Goal: Task Accomplishment & Management: Use online tool/utility

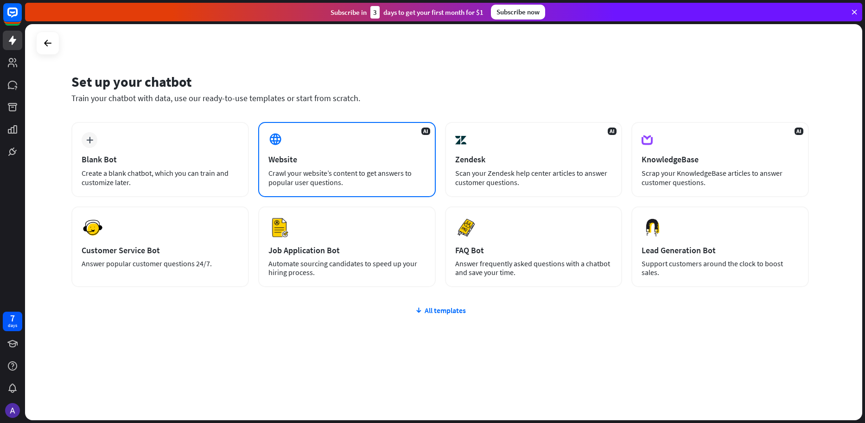
click at [345, 168] on div "AI Website Crawl your website’s content to get answers to popular user question…" at bounding box center [347, 159] width 178 height 75
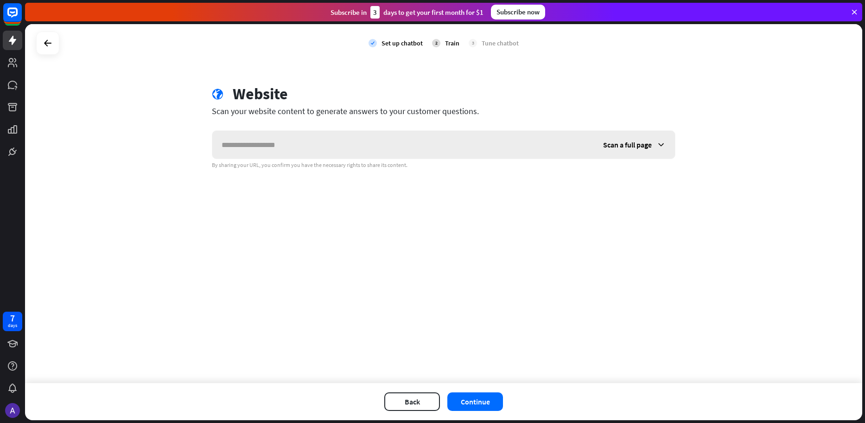
click at [340, 150] on input "text" at bounding box center [403, 145] width 382 height 28
click at [659, 156] on div "Scan a full page" at bounding box center [634, 145] width 81 height 28
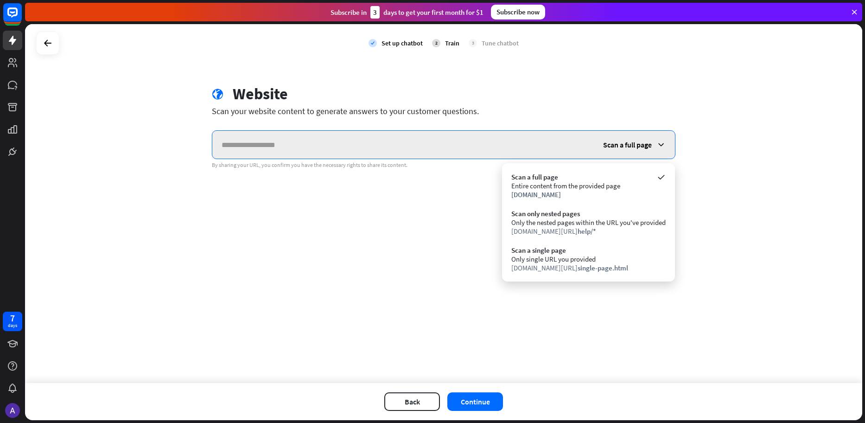
click at [463, 142] on input "text" at bounding box center [403, 145] width 382 height 28
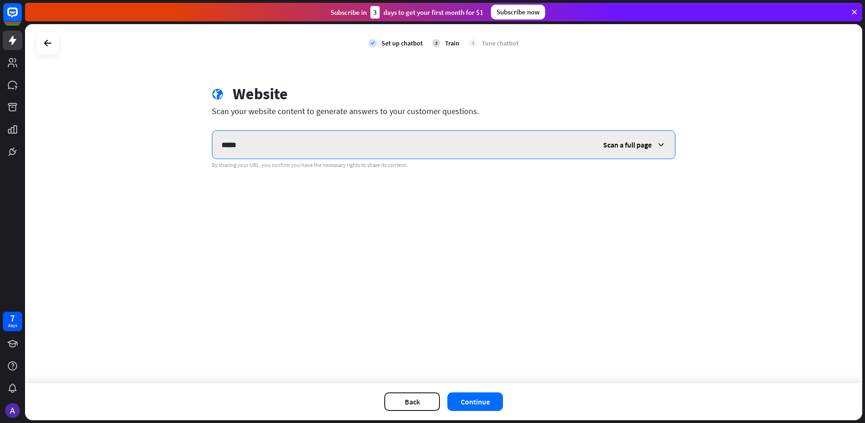
type input "****"
paste input "*********"
type input "*********"
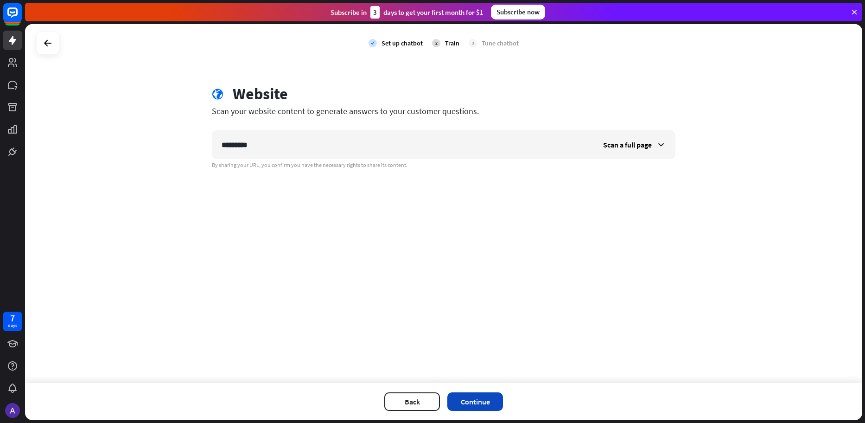
click at [484, 398] on button "Continue" at bounding box center [475, 401] width 56 height 19
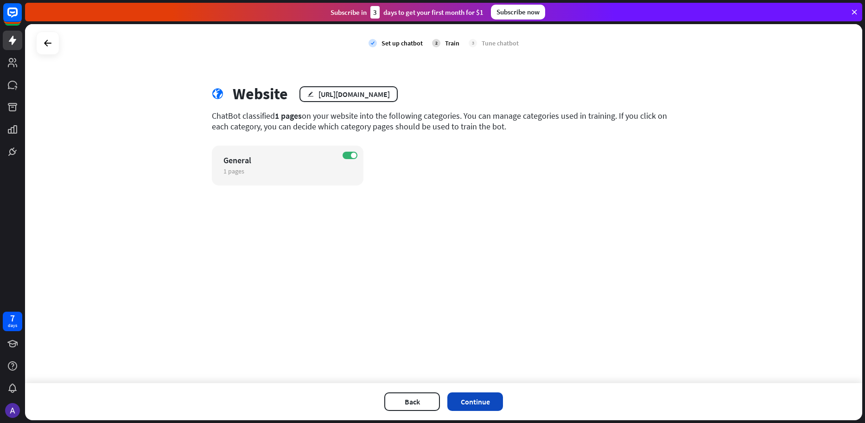
click at [477, 401] on button "Continue" at bounding box center [475, 401] width 56 height 19
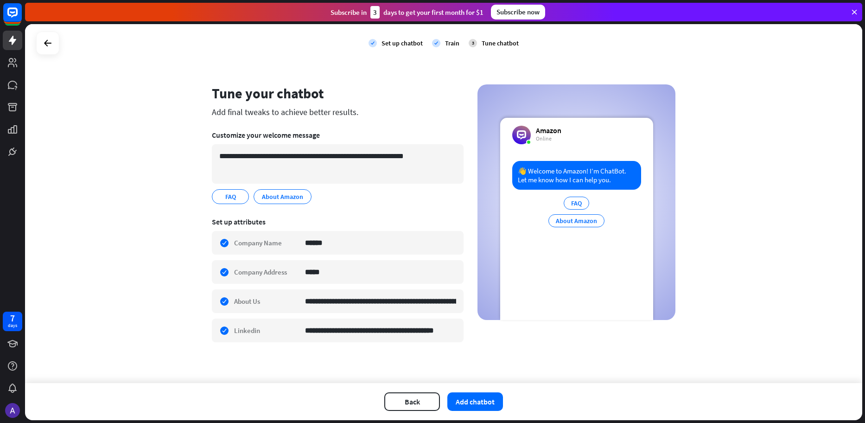
scroll to position [1, 0]
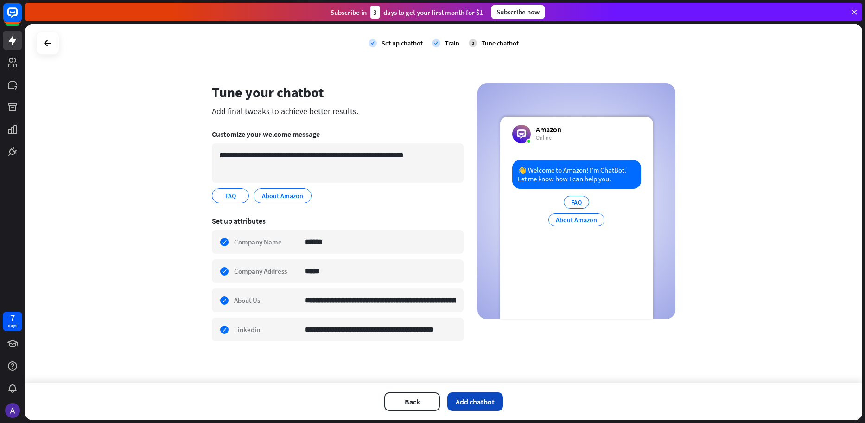
click at [465, 405] on button "Add chatbot" at bounding box center [475, 401] width 56 height 19
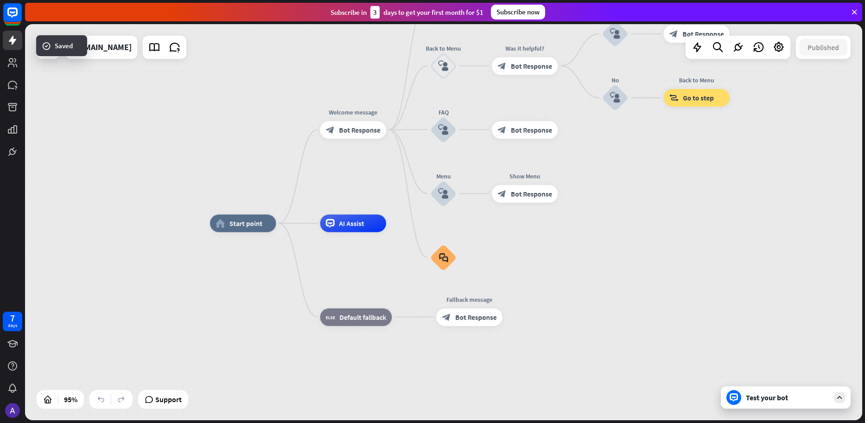
drag, startPoint x: 552, startPoint y: 258, endPoint x: 544, endPoint y: 306, distance: 49.3
drag, startPoint x: 600, startPoint y: 205, endPoint x: 602, endPoint y: 266, distance: 61.2
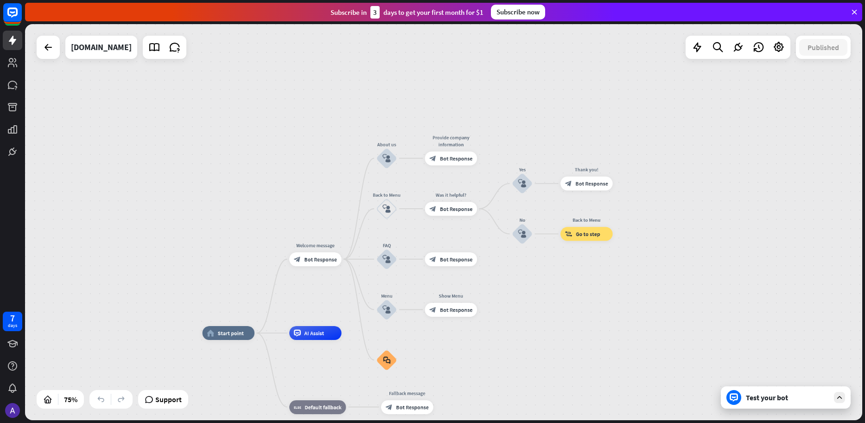
drag, startPoint x: 628, startPoint y: 200, endPoint x: 532, endPoint y: 312, distance: 147.6
click at [532, 312] on div "home_2 Start point Welcome message block_bot_response Bot Response About us blo…" at bounding box center [443, 222] width 837 height 396
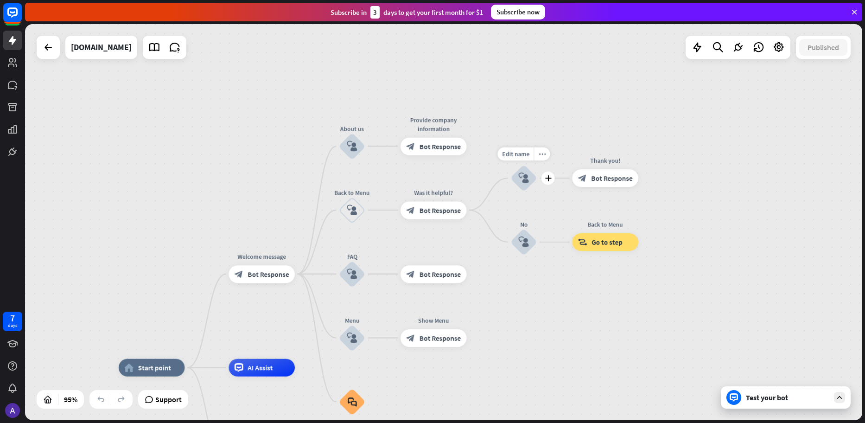
click at [523, 174] on icon "block_user_input" at bounding box center [524, 178] width 11 height 11
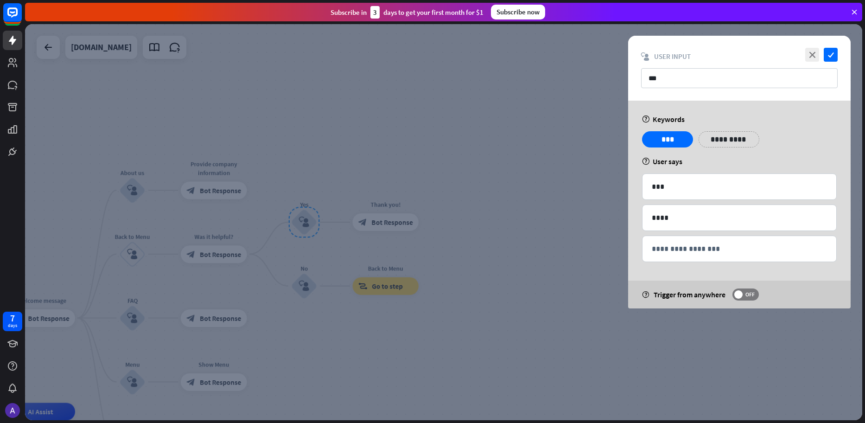
click at [559, 146] on div at bounding box center [443, 222] width 837 height 396
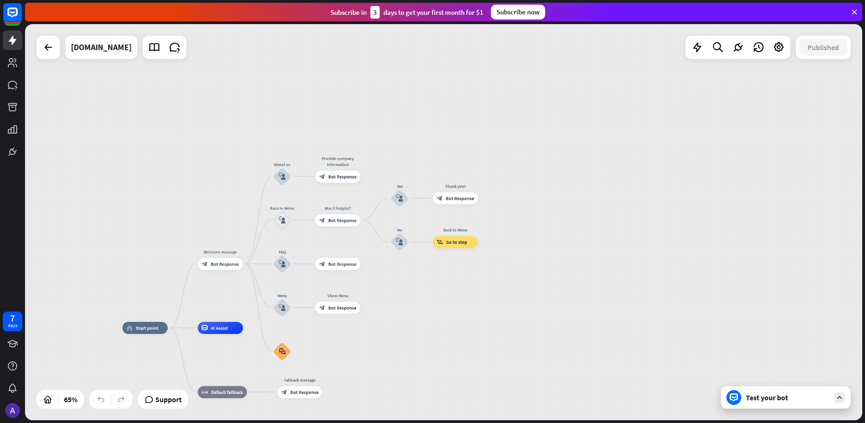
click at [802, 405] on div "Test your bot" at bounding box center [786, 397] width 130 height 22
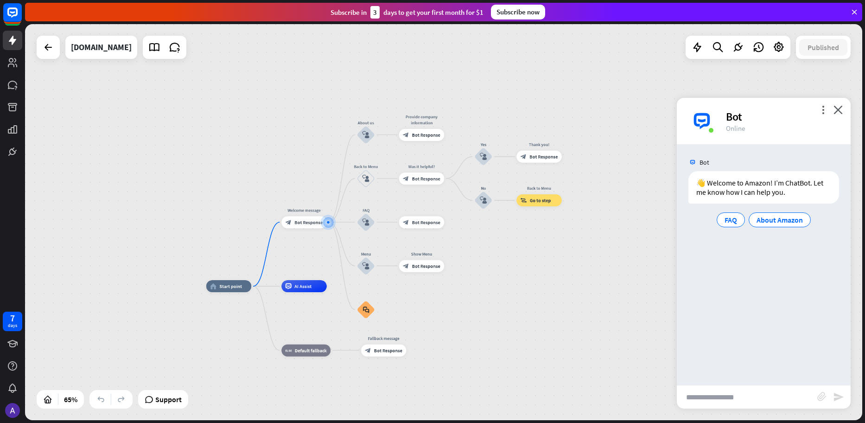
click at [829, 121] on div "Bot" at bounding box center [783, 116] width 114 height 14
click at [753, 402] on input "text" at bounding box center [747, 396] width 140 height 23
click at [736, 223] on span "FAQ" at bounding box center [731, 219] width 13 height 9
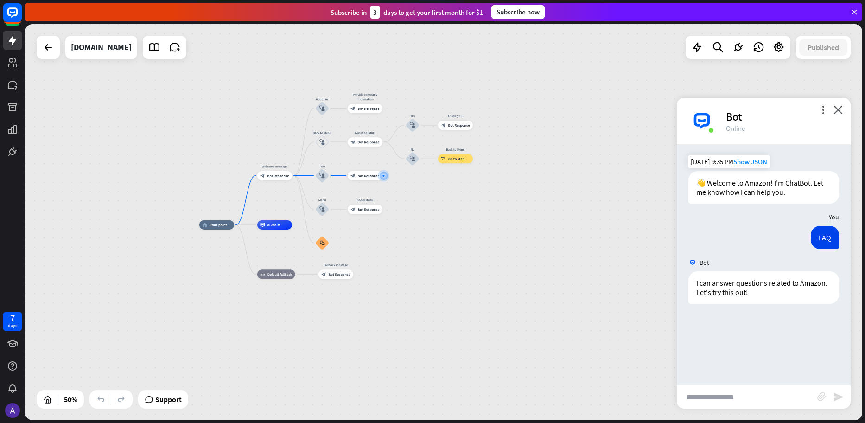
drag, startPoint x: 490, startPoint y: 88, endPoint x: 547, endPoint y: 61, distance: 62.8
click at [546, 62] on div "home_2 Start point Welcome message block_bot_response Bot Response About us blo…" at bounding box center [443, 222] width 837 height 396
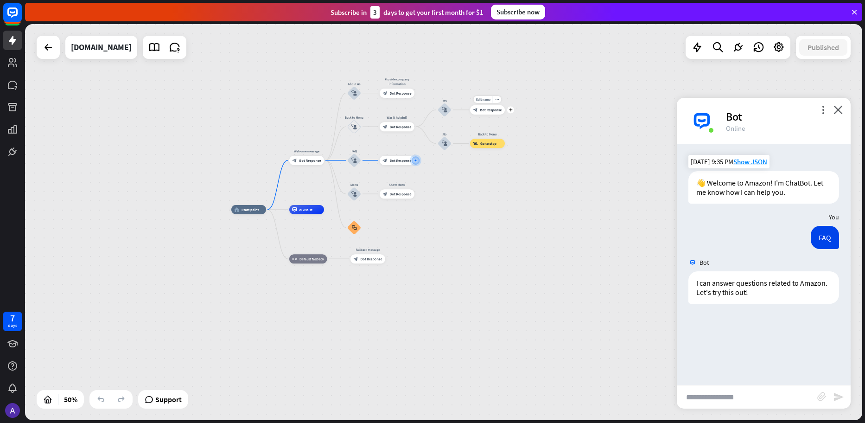
drag, startPoint x: 503, startPoint y: 111, endPoint x: 523, endPoint y: 83, distance: 34.3
click at [522, 85] on div "home_2 Start point Welcome message block_bot_response Bot Response About us blo…" at bounding box center [443, 222] width 837 height 396
drag, startPoint x: 554, startPoint y: 206, endPoint x: 543, endPoint y: 101, distance: 105.7
click at [543, 101] on div "home_2 Start point Welcome message block_bot_response Bot Response About us blo…" at bounding box center [443, 222] width 837 height 396
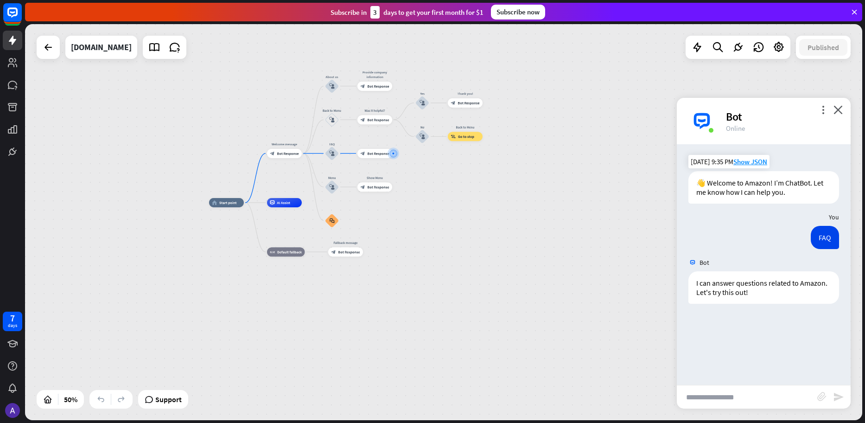
drag, startPoint x: 486, startPoint y: 127, endPoint x: 477, endPoint y: 220, distance: 92.7
click at [477, 219] on div "home_2 Start point Welcome message block_bot_response Bot Response About us blo…" at bounding box center [418, 302] width 419 height 198
click at [483, 135] on div "Edit name more_horiz Back to Menu block_goto Go to step" at bounding box center [465, 137] width 35 height 9
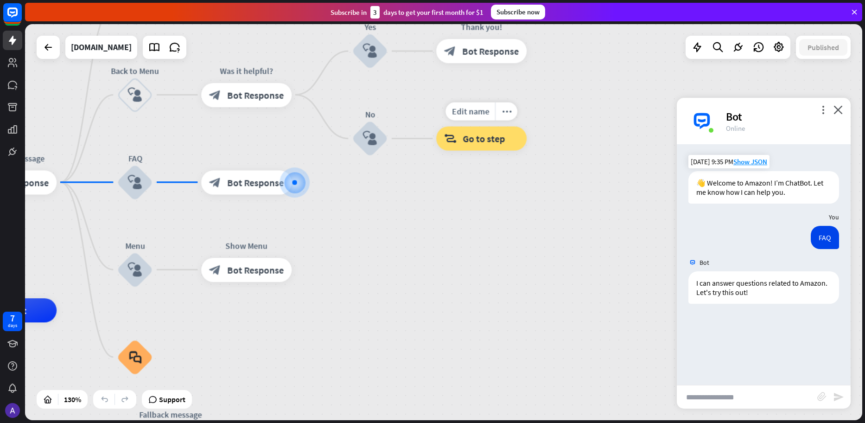
click at [518, 134] on div "block_goto Go to step" at bounding box center [481, 139] width 90 height 24
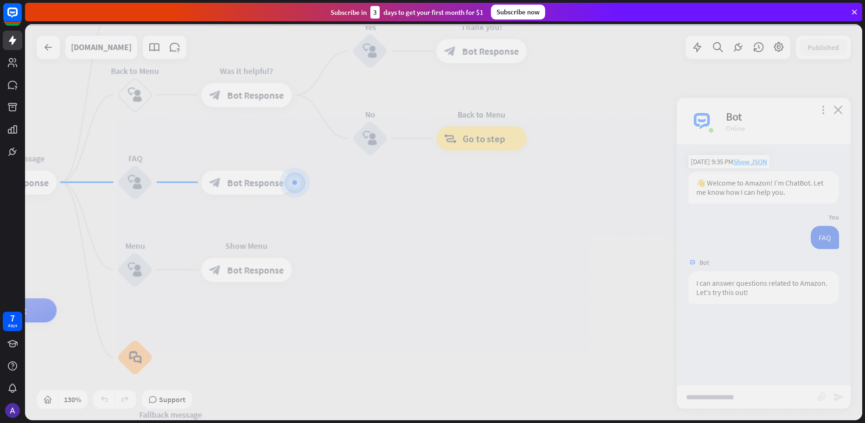
click at [484, 137] on div at bounding box center [443, 222] width 837 height 396
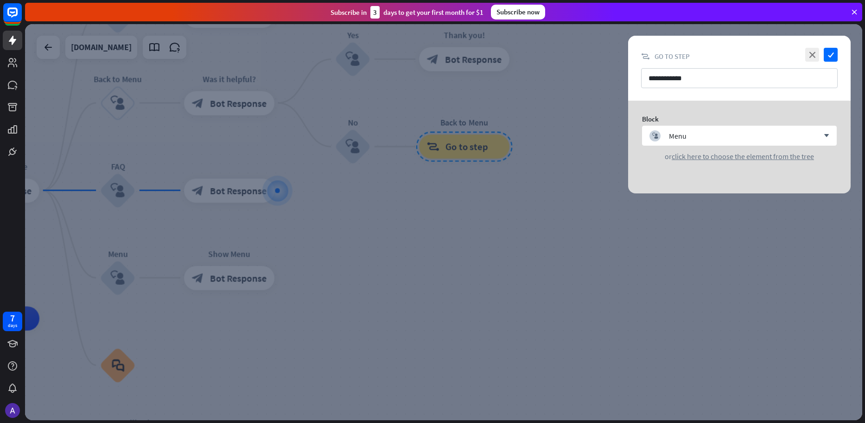
drag, startPoint x: 484, startPoint y: 137, endPoint x: 487, endPoint y: 144, distance: 8.3
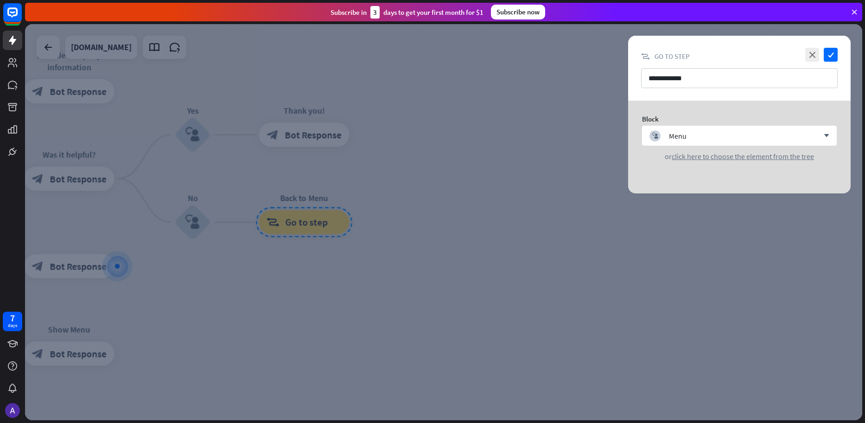
click at [484, 160] on div at bounding box center [443, 222] width 837 height 396
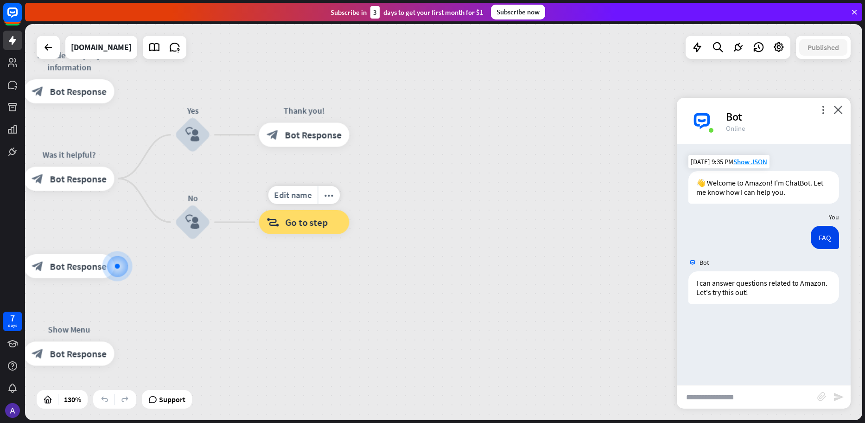
drag, startPoint x: 348, startPoint y: 219, endPoint x: 363, endPoint y: 230, distance: 18.5
click at [350, 230] on div "Edit name more_horiz block_goto Go to step" at bounding box center [304, 222] width 90 height 24
drag, startPoint x: 307, startPoint y: 227, endPoint x: 320, endPoint y: 250, distance: 26.6
click at [320, 234] on div "Edit name more_horiz block_goto Go to step" at bounding box center [304, 222] width 90 height 24
click at [350, 210] on div "Edit name more_horiz block_goto Go to step" at bounding box center [304, 222] width 90 height 24
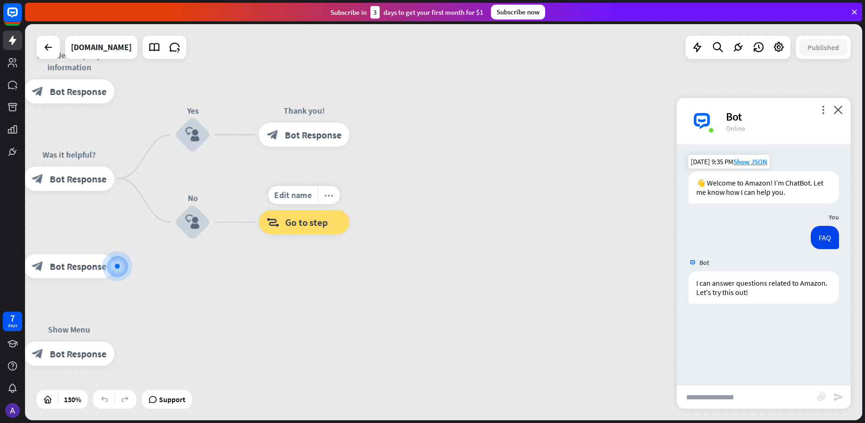
click at [325, 195] on icon "more_horiz" at bounding box center [330, 195] width 10 height 9
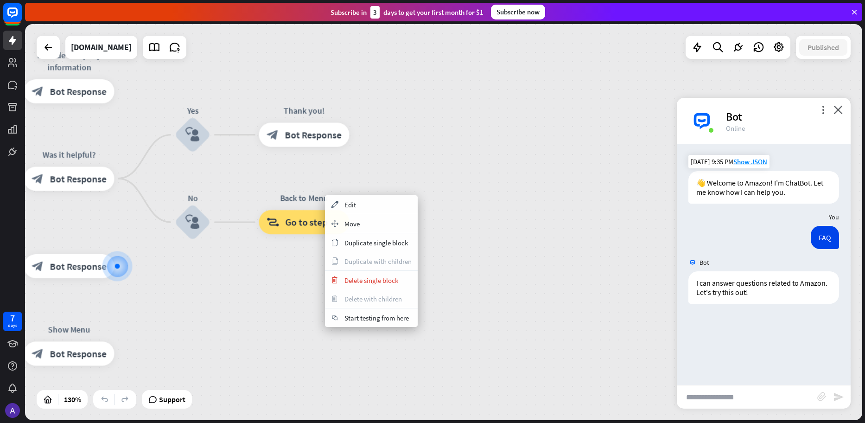
click at [431, 170] on div "home_2 Start point Welcome message block_bot_response Bot Response About us blo…" at bounding box center [443, 222] width 837 height 396
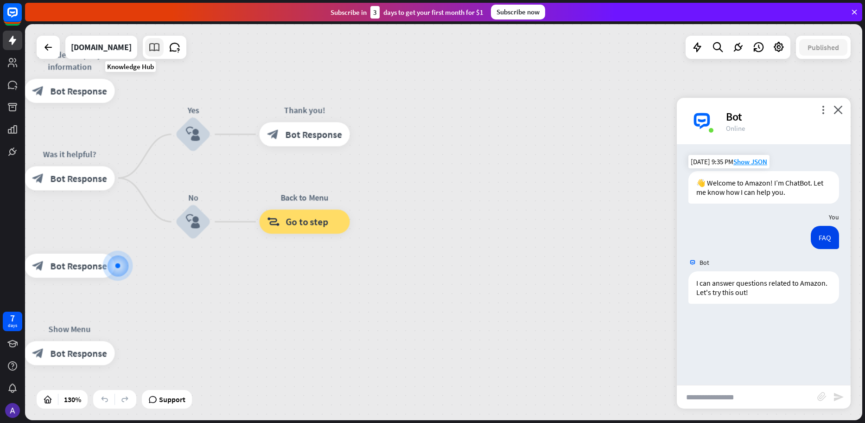
click at [145, 56] on link at bounding box center [154, 47] width 19 height 19
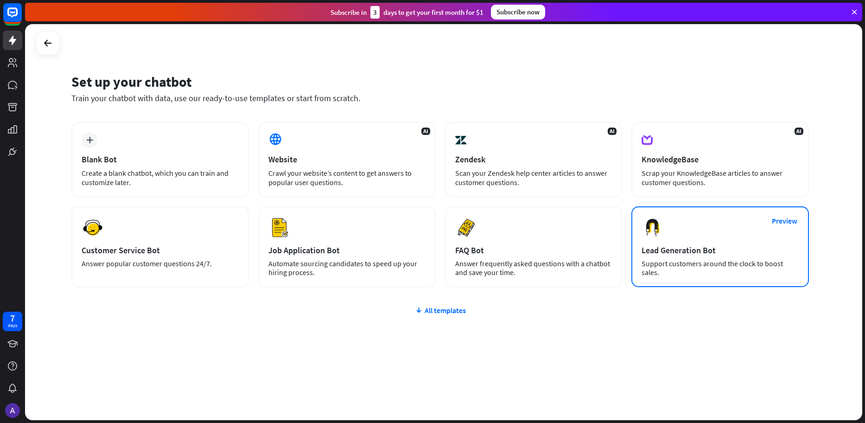
click at [751, 270] on div "Support customers around the clock to boost sales." at bounding box center [720, 268] width 157 height 18
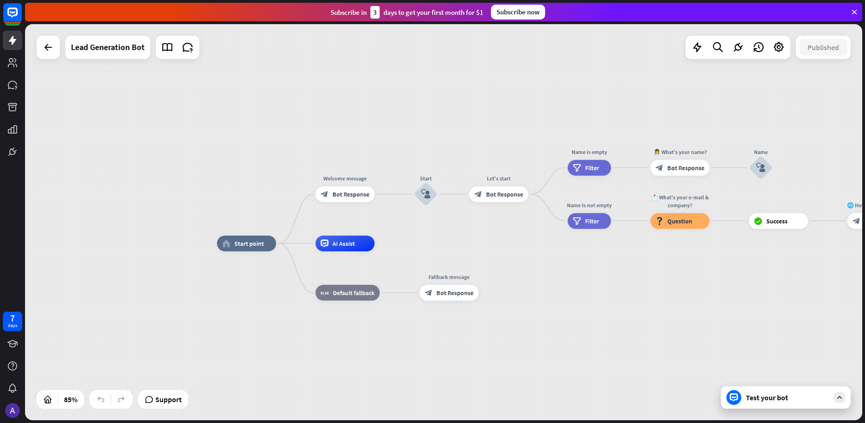
drag, startPoint x: 705, startPoint y: 304, endPoint x: 412, endPoint y: 292, distance: 292.8
click at [617, 310] on div "home_2 Start point Welcome message block_bot_response Bot Response Start block_…" at bounding box center [573, 411] width 712 height 337
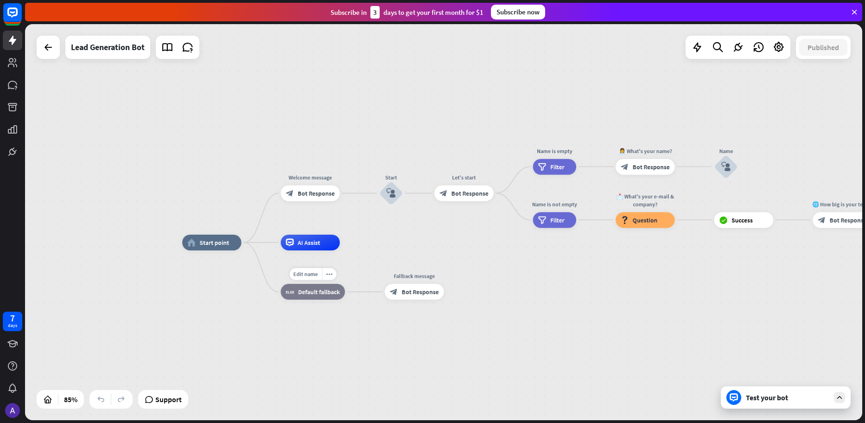
drag, startPoint x: 287, startPoint y: 288, endPoint x: 262, endPoint y: 287, distance: 24.6
click at [262, 287] on div "home_2 Start point Welcome message block_bot_response Bot Response Start block_…" at bounding box center [538, 410] width 712 height 337
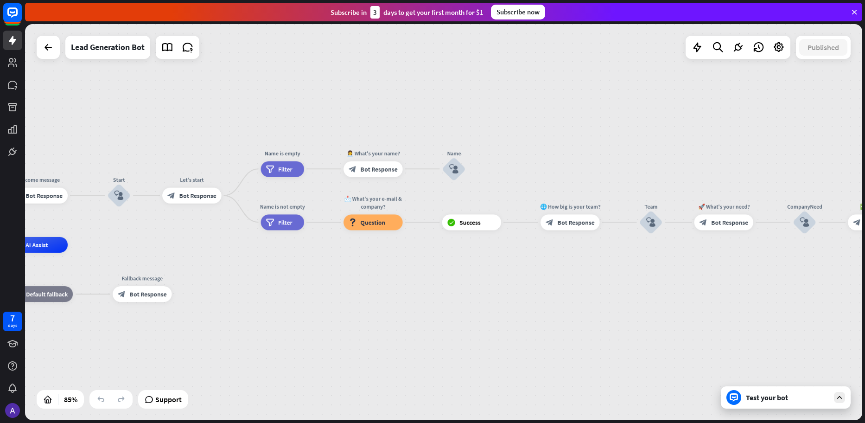
drag, startPoint x: 655, startPoint y: 307, endPoint x: 382, endPoint y: 310, distance: 272.1
click at [382, 310] on div "home_2 Start point Welcome message block_bot_response Bot Response Start block_…" at bounding box center [266, 413] width 712 height 337
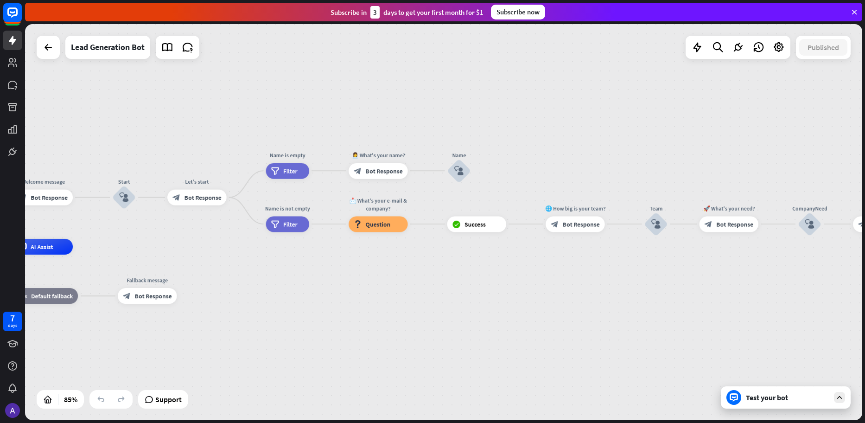
click at [774, 412] on div "home_2 Start point Welcome message block_bot_response Bot Response Start block_…" at bounding box center [443, 222] width 837 height 396
click at [774, 402] on div "Test your bot" at bounding box center [786, 397] width 130 height 22
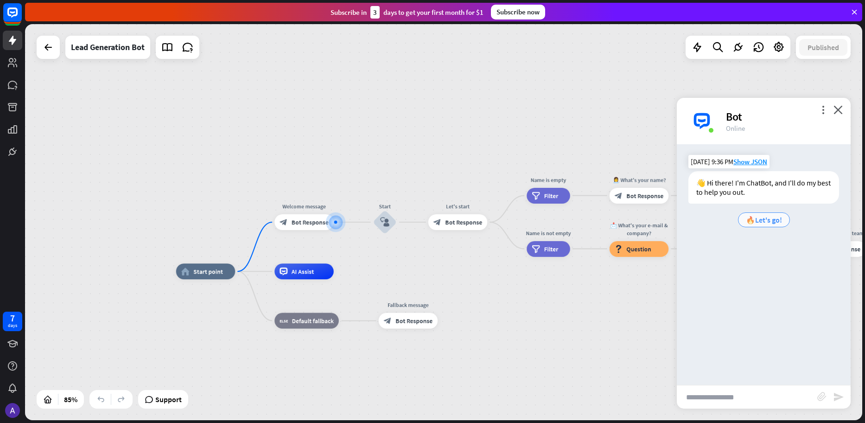
click at [768, 225] on div "🔥Let's go!" at bounding box center [764, 219] width 52 height 15
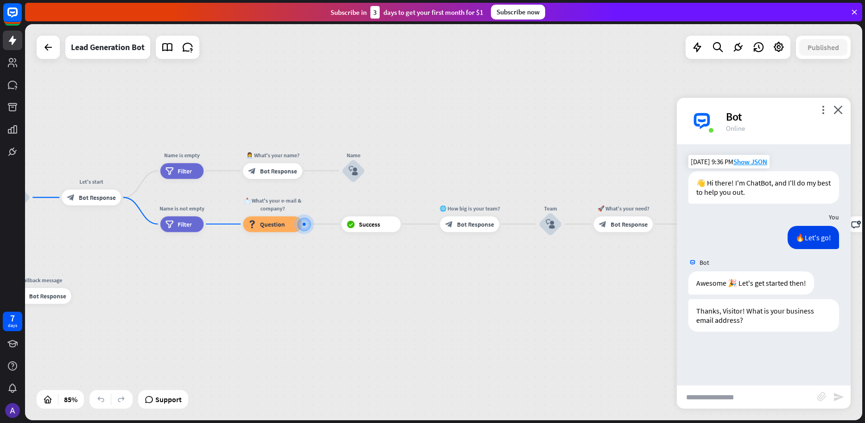
drag, startPoint x: 443, startPoint y: 275, endPoint x: 411, endPoint y: 277, distance: 31.6
click at [411, 277] on div "home_2 Start point Welcome message block_bot_response Bot Response Start block_…" at bounding box center [165, 415] width 712 height 337
click at [837, 115] on div "Bot" at bounding box center [783, 116] width 114 height 14
click at [836, 111] on icon "close" at bounding box center [838, 109] width 9 height 9
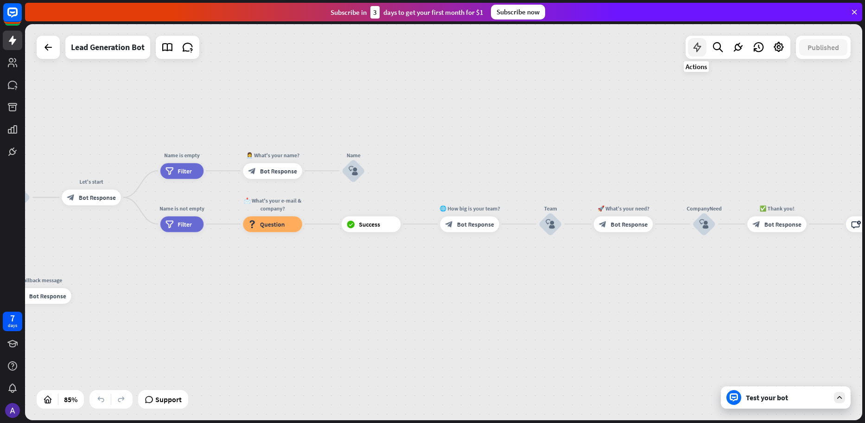
click at [696, 47] on icon at bounding box center [697, 47] width 12 height 12
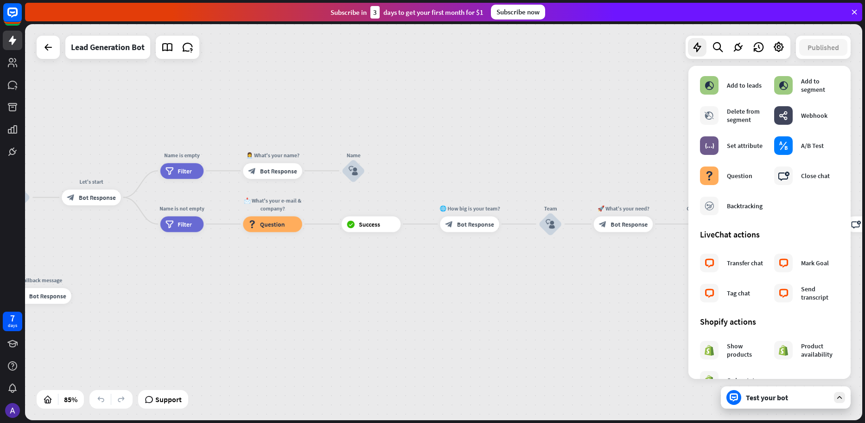
scroll to position [157, 0]
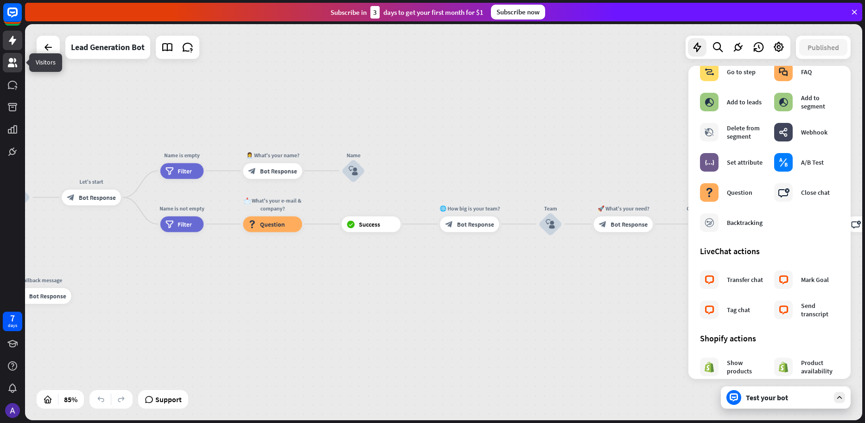
click at [18, 72] on link at bounding box center [12, 62] width 19 height 19
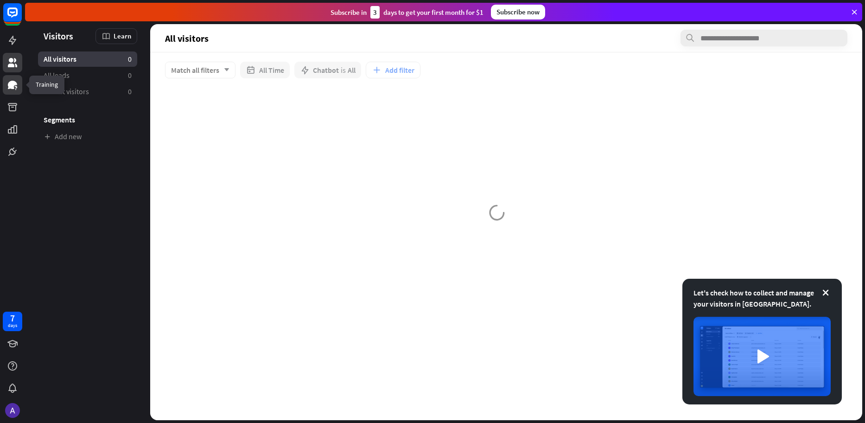
click at [15, 89] on icon at bounding box center [12, 84] width 11 height 11
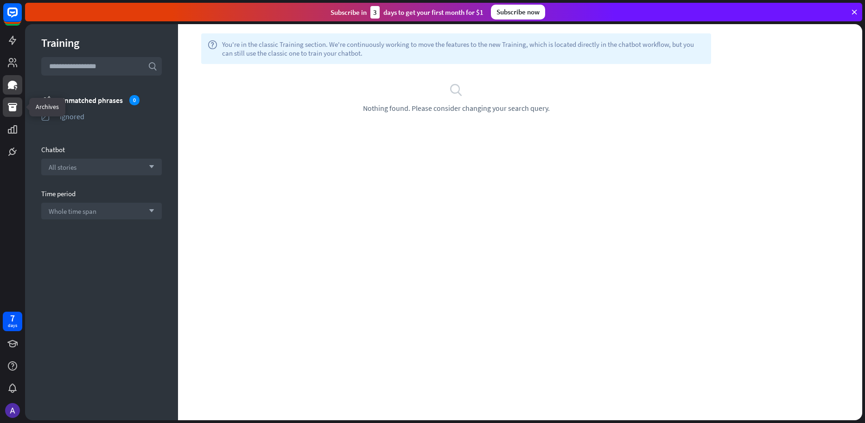
click at [13, 104] on icon at bounding box center [12, 107] width 11 height 11
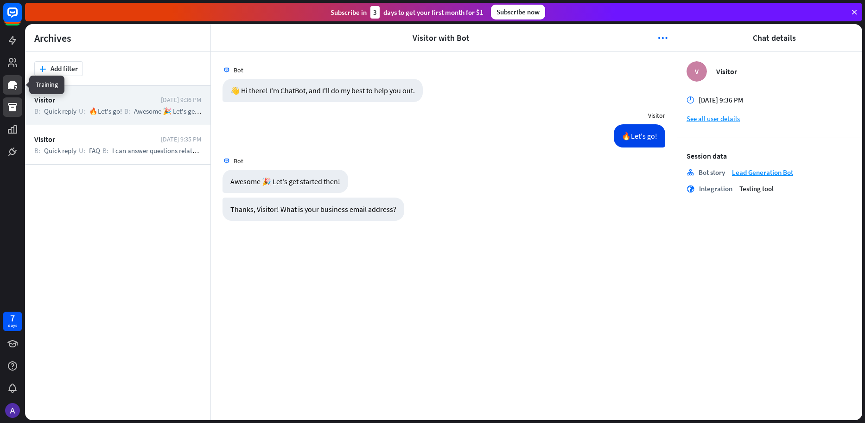
click at [11, 89] on icon at bounding box center [12, 84] width 11 height 11
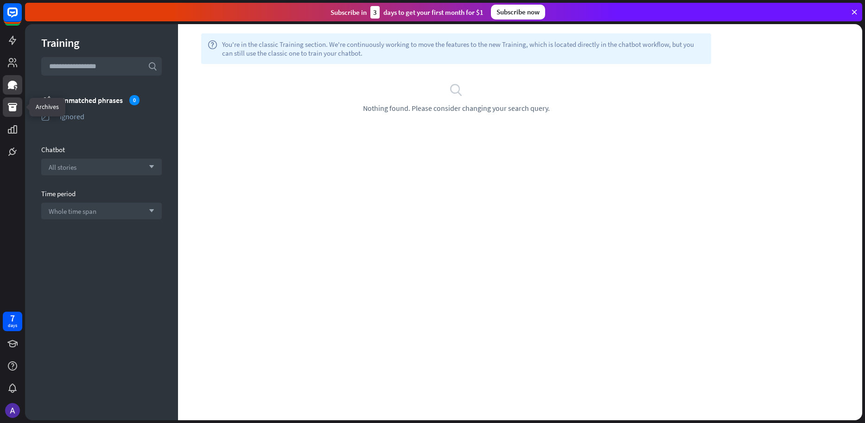
click at [11, 113] on link at bounding box center [12, 106] width 19 height 19
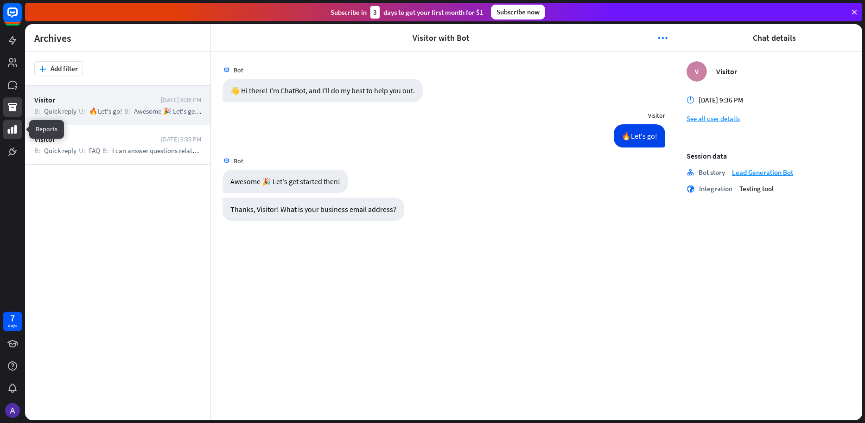
click at [13, 127] on icon at bounding box center [12, 129] width 11 height 11
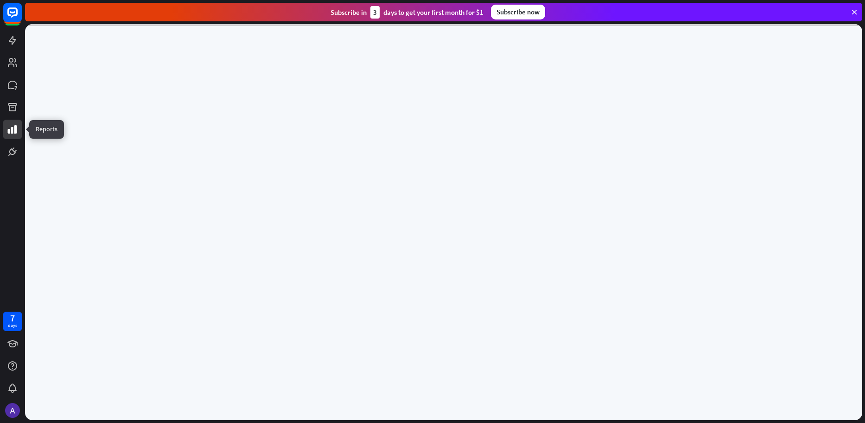
click at [13, 127] on icon at bounding box center [12, 129] width 11 height 11
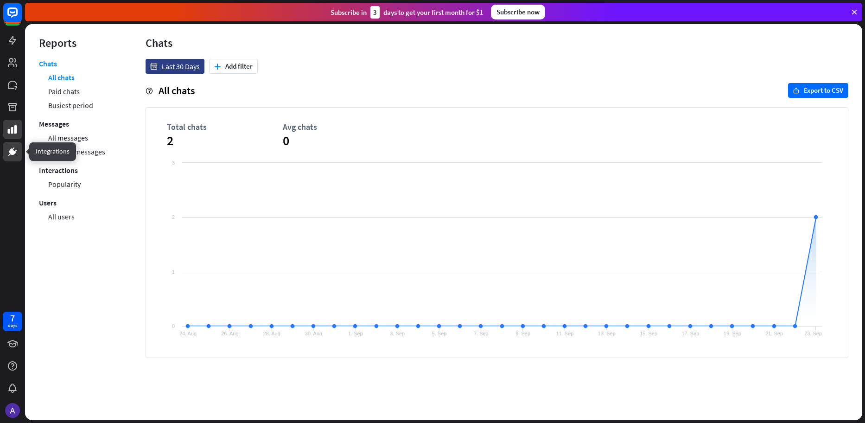
click at [16, 146] on icon at bounding box center [12, 151] width 11 height 11
